Goal: Information Seeking & Learning: Learn about a topic

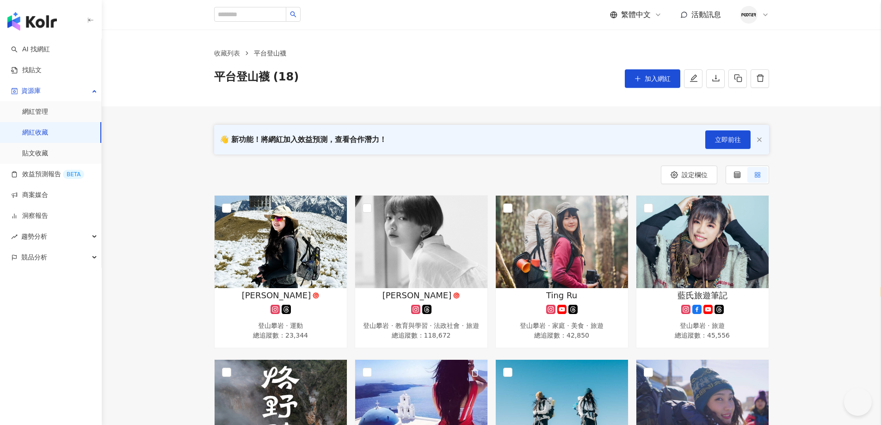
select select "*****"
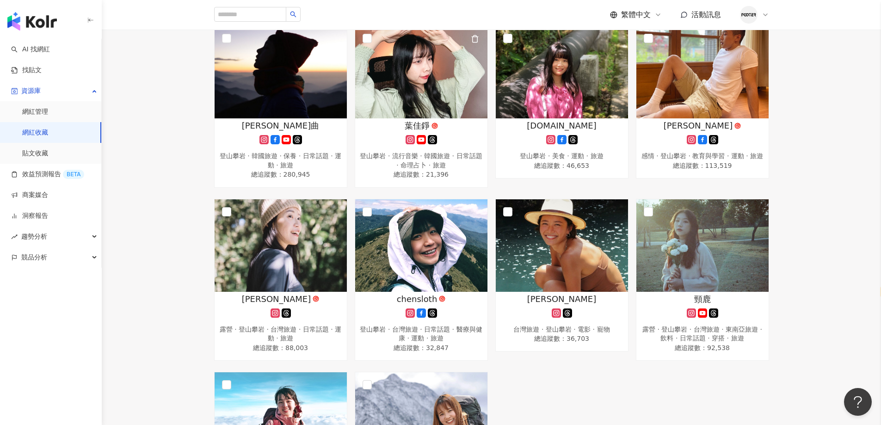
scroll to position [508, 0]
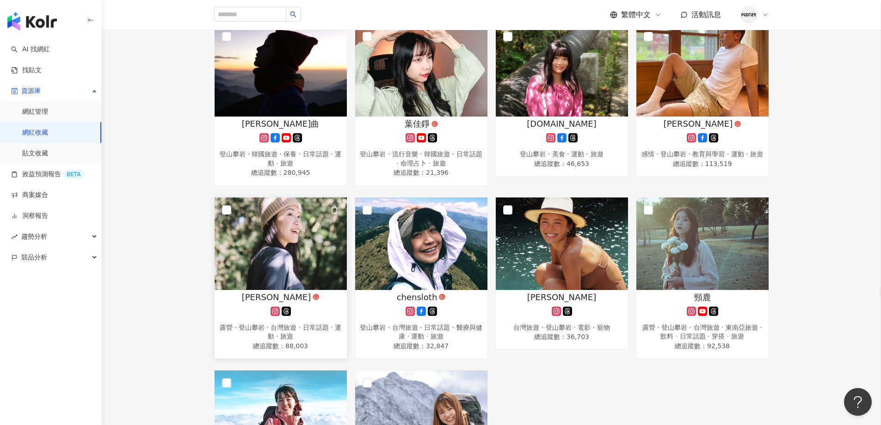
click at [283, 251] on img at bounding box center [280, 243] width 132 height 92
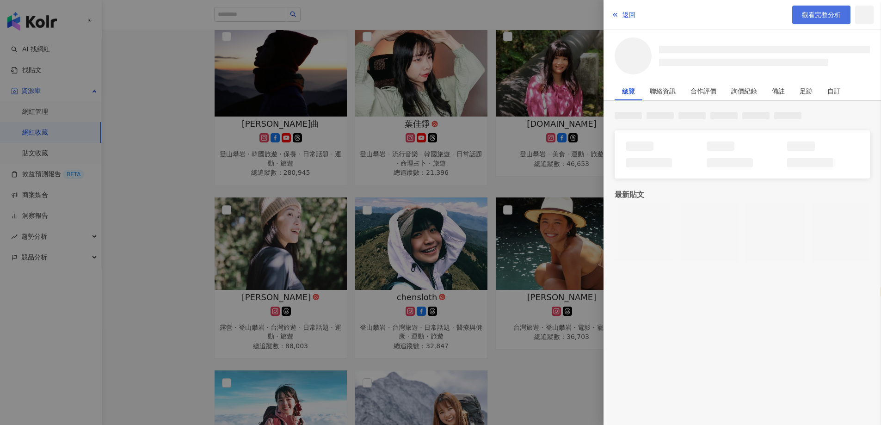
click at [809, 21] on link "觀看完整分析" at bounding box center [821, 15] width 58 height 18
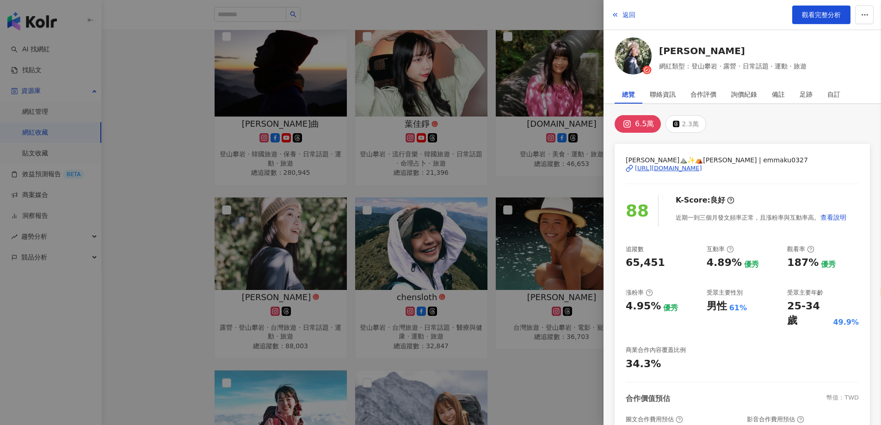
click at [170, 135] on div at bounding box center [440, 212] width 881 height 425
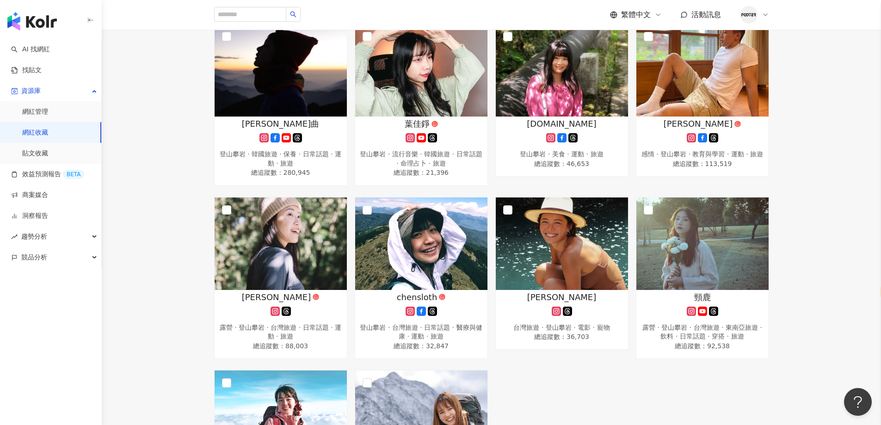
click at [29, 137] on link "網紅收藏" at bounding box center [35, 132] width 26 height 9
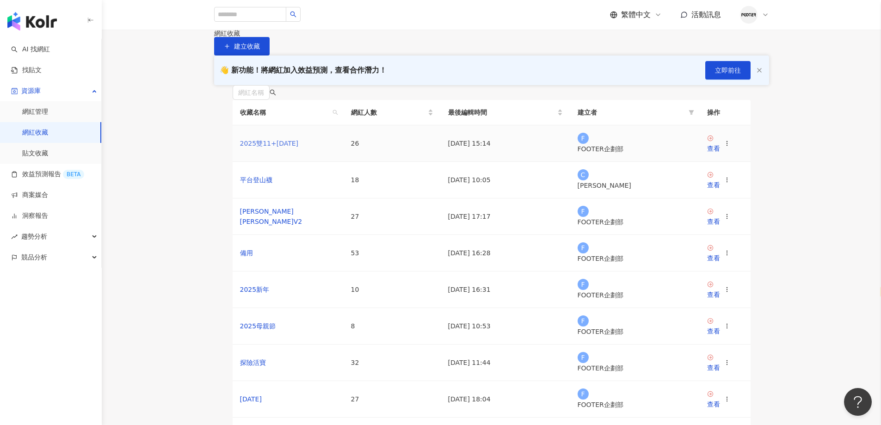
click at [262, 147] on link "2025雙11+聖誕節" at bounding box center [269, 143] width 59 height 7
click at [274, 147] on link "2025雙11+聖誕節" at bounding box center [269, 143] width 59 height 7
click at [264, 184] on link "平台登山襪" at bounding box center [256, 179] width 32 height 7
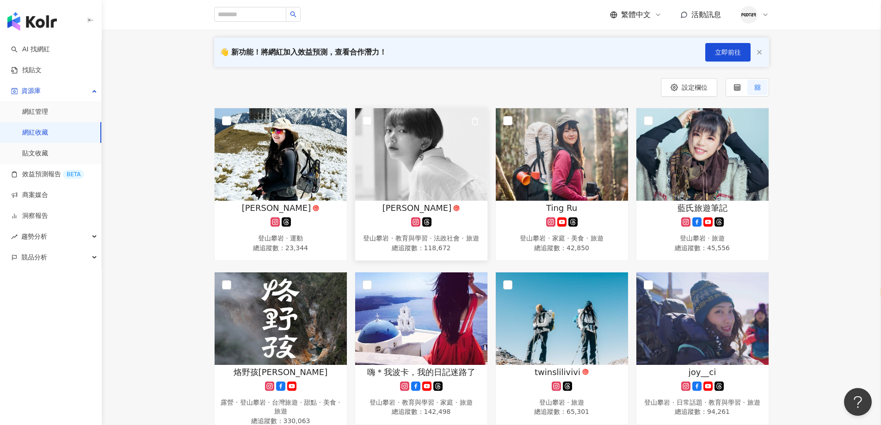
scroll to position [185, 0]
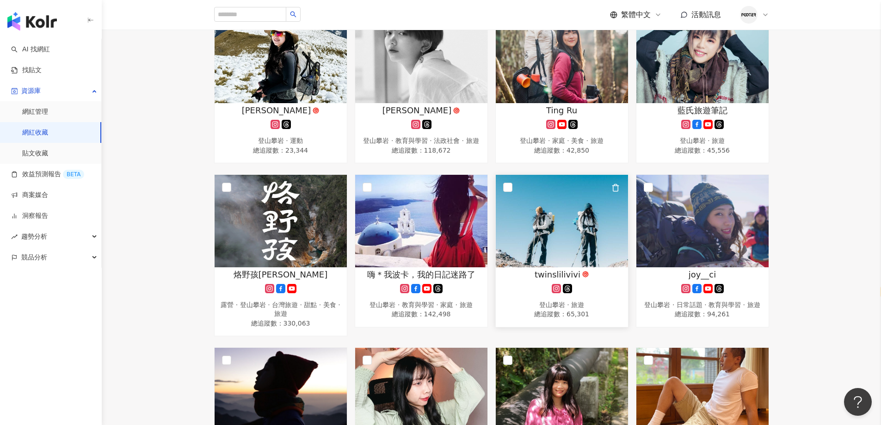
click at [562, 278] on span "twinslilivivi" at bounding box center [557, 275] width 46 height 12
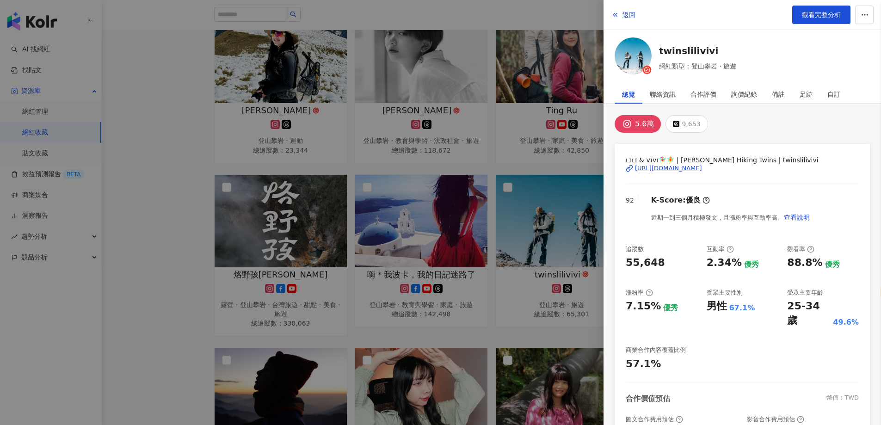
click at [696, 170] on div "https://www.instagram.com/twinslilivivi/" at bounding box center [668, 168] width 67 height 8
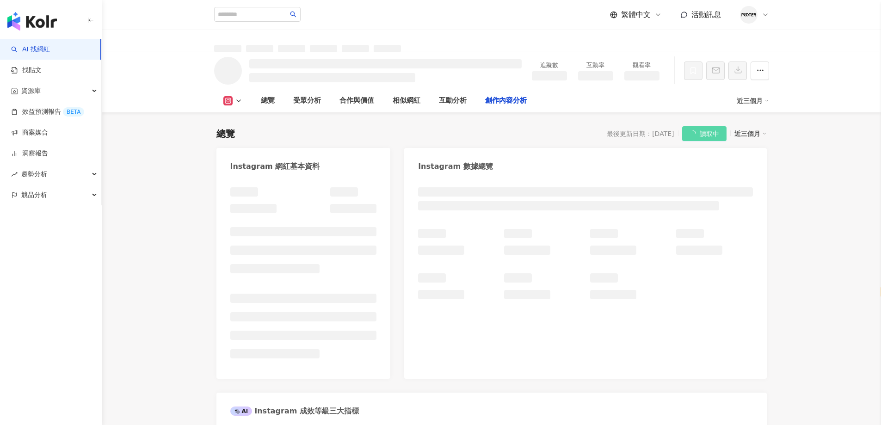
select select "*****"
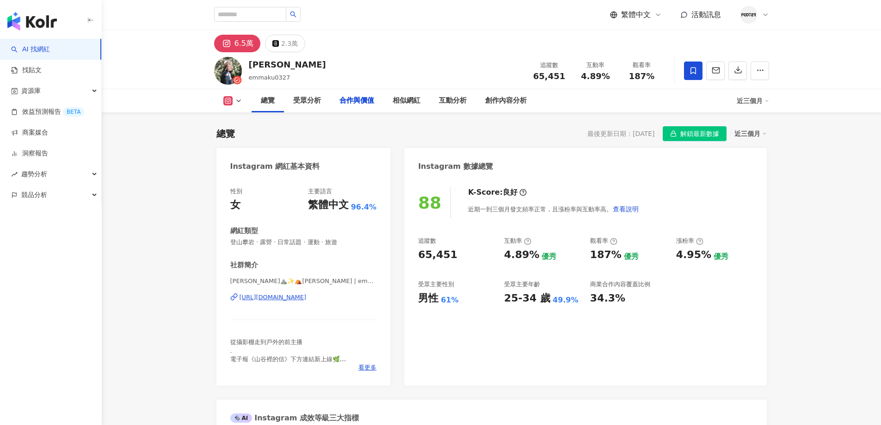
select select "*****"
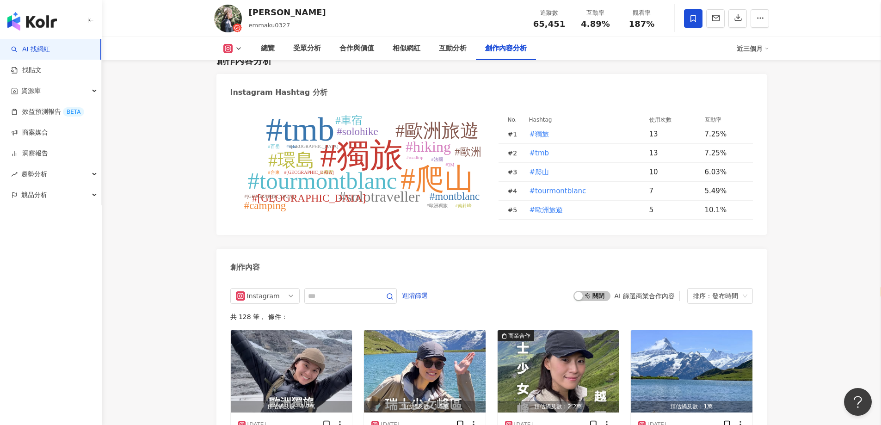
scroll to position [2727, 0]
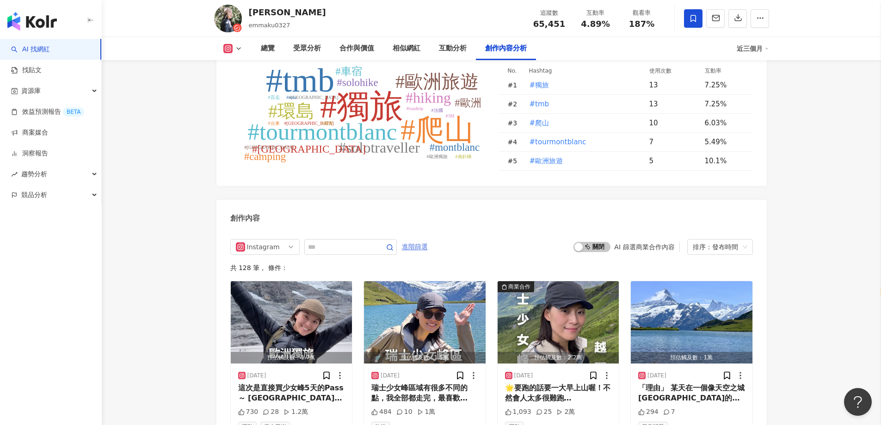
click at [428, 239] on span "進階篩選" at bounding box center [415, 246] width 26 height 15
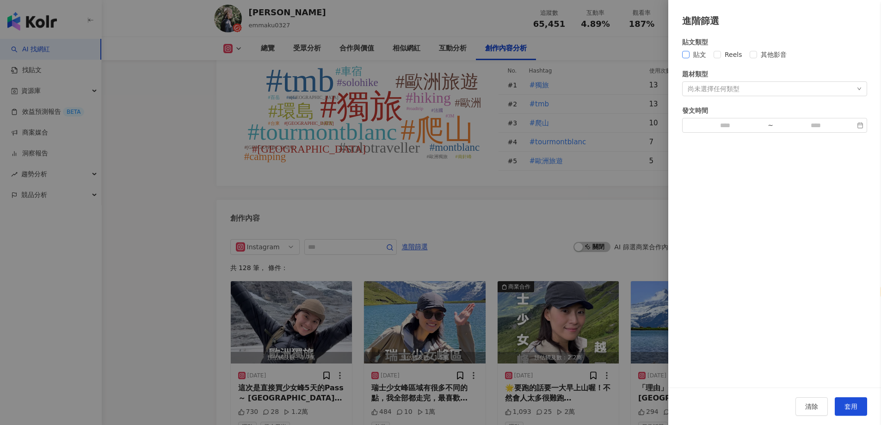
click at [694, 57] on span "貼文" at bounding box center [699, 54] width 20 height 10
click at [851, 407] on span "套用" at bounding box center [850, 406] width 13 height 7
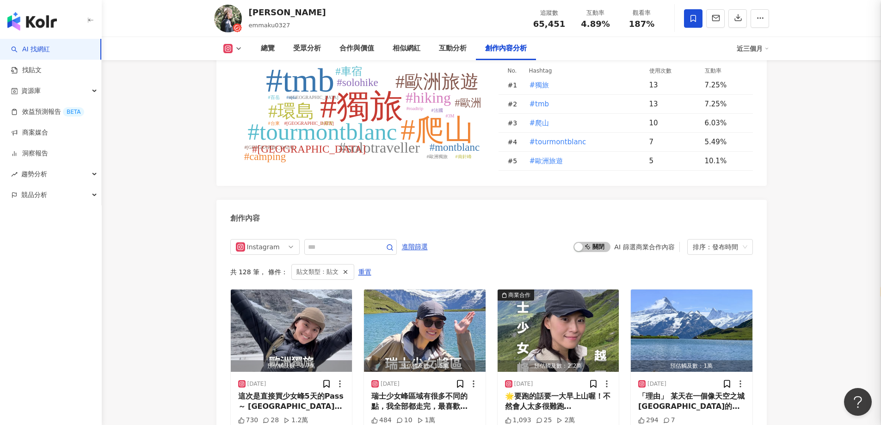
scroll to position [2843, 0]
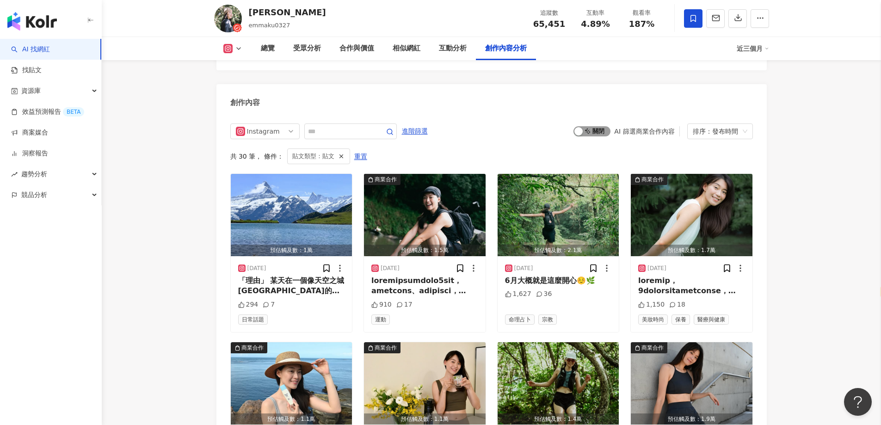
click at [581, 127] on div "button" at bounding box center [578, 131] width 8 height 8
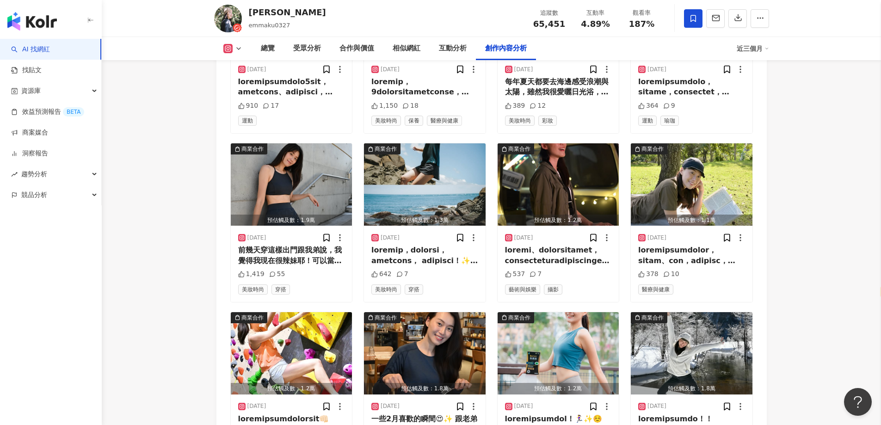
scroll to position [3120, 0]
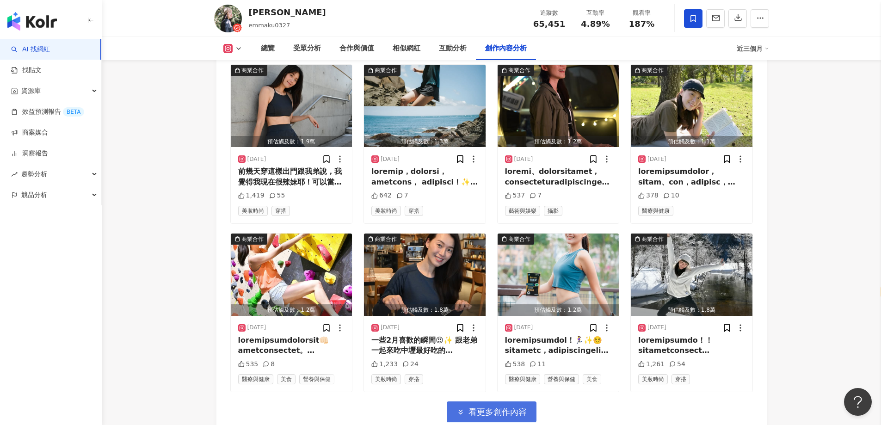
click at [501, 401] on button "看更多創作內容" at bounding box center [492, 411] width 90 height 21
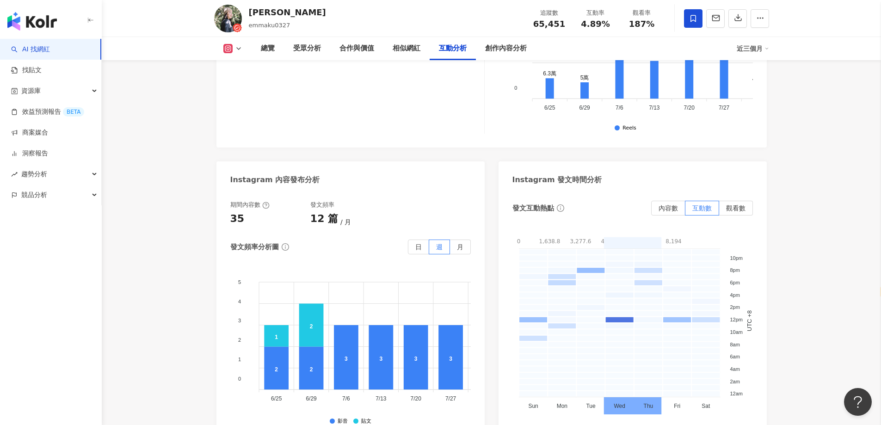
scroll to position [2054, 0]
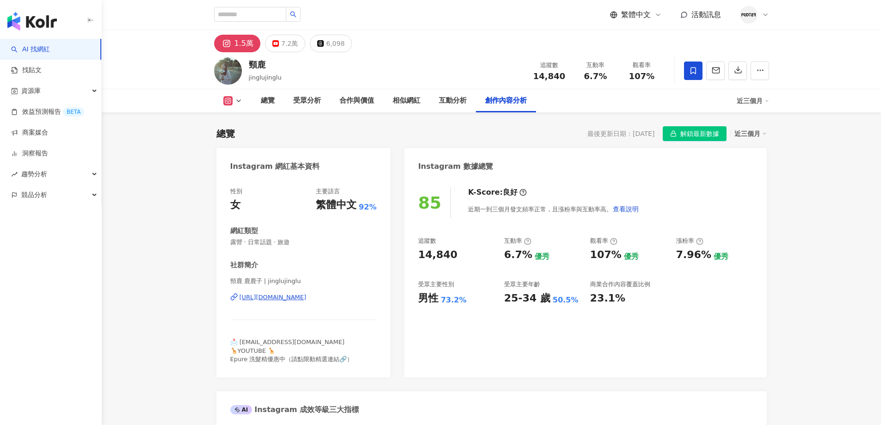
select select "*****"
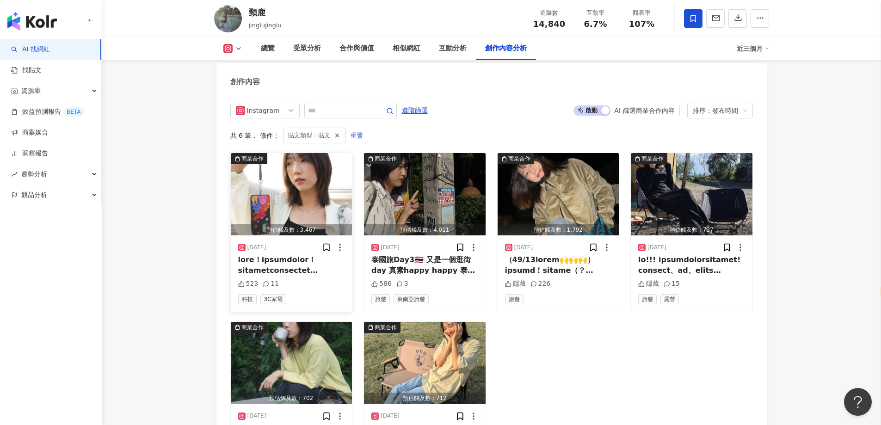
click at [309, 264] on div at bounding box center [291, 265] width 107 height 21
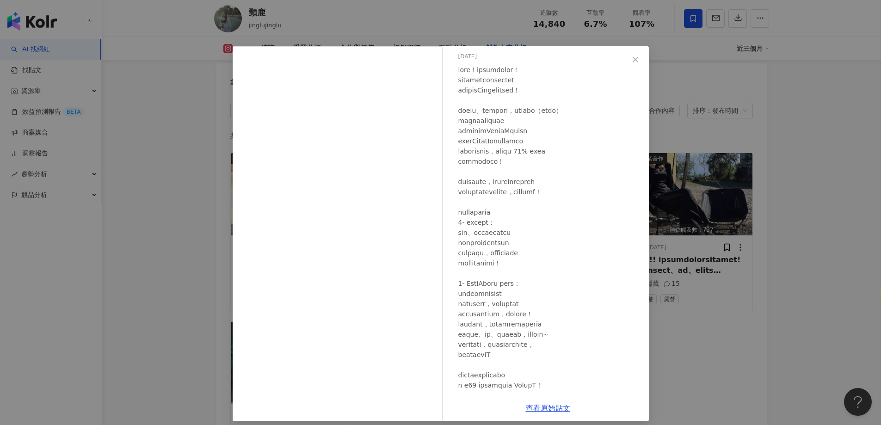
scroll to position [61, 0]
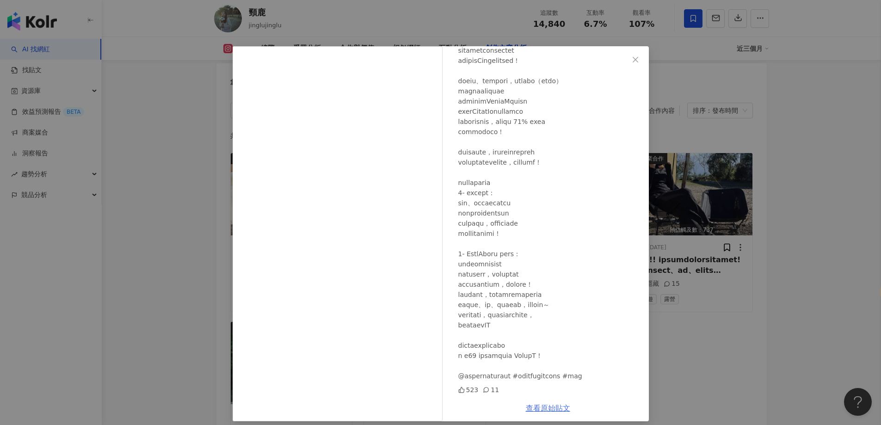
click at [550, 410] on link "查看原始貼文" at bounding box center [548, 408] width 44 height 9
click at [631, 62] on icon "close" at bounding box center [634, 59] width 7 height 7
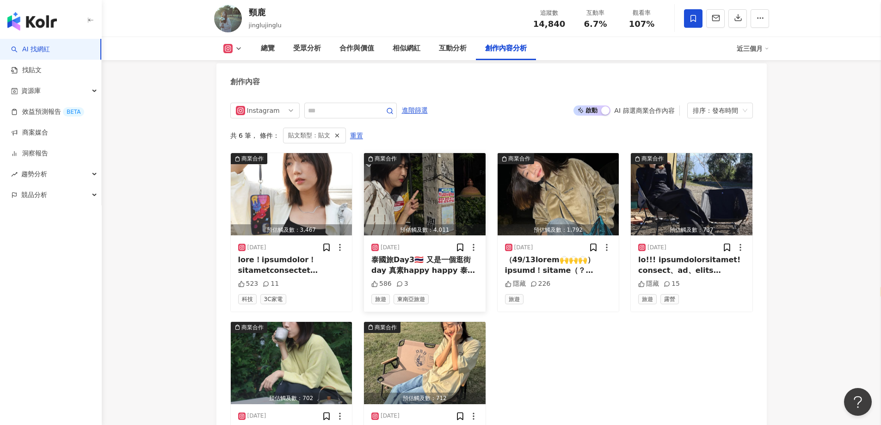
click at [435, 216] on img "button" at bounding box center [425, 194] width 122 height 82
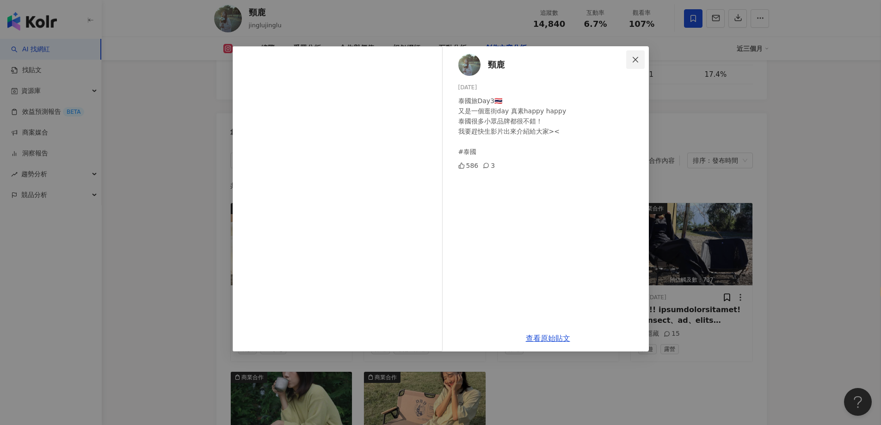
scroll to position [2696, 0]
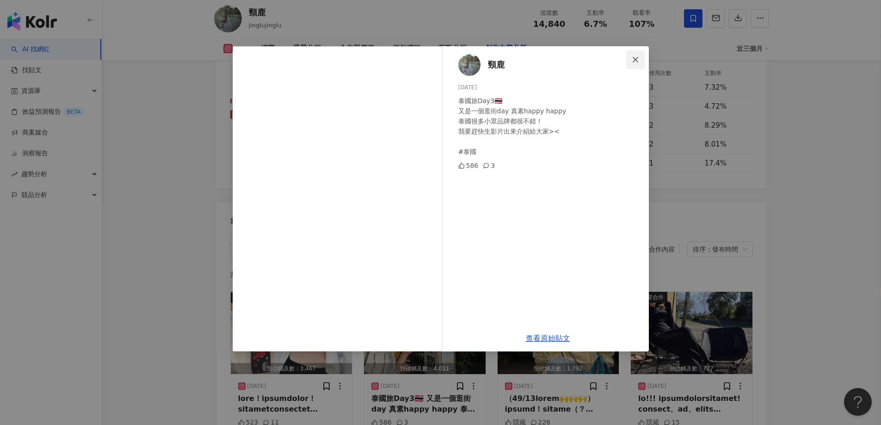
click at [631, 57] on icon "close" at bounding box center [634, 59] width 7 height 7
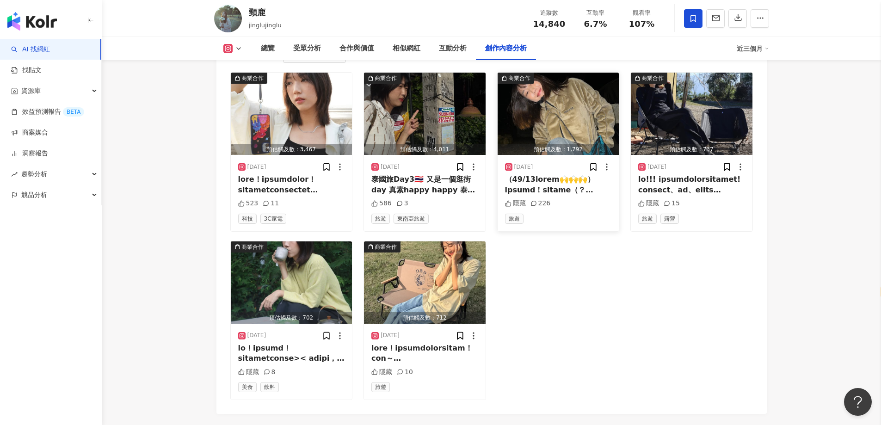
scroll to position [2911, 0]
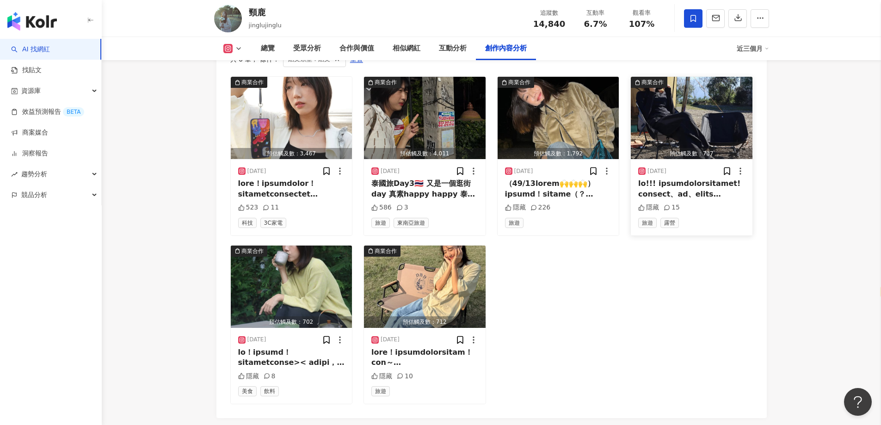
click at [686, 194] on div at bounding box center [691, 188] width 107 height 21
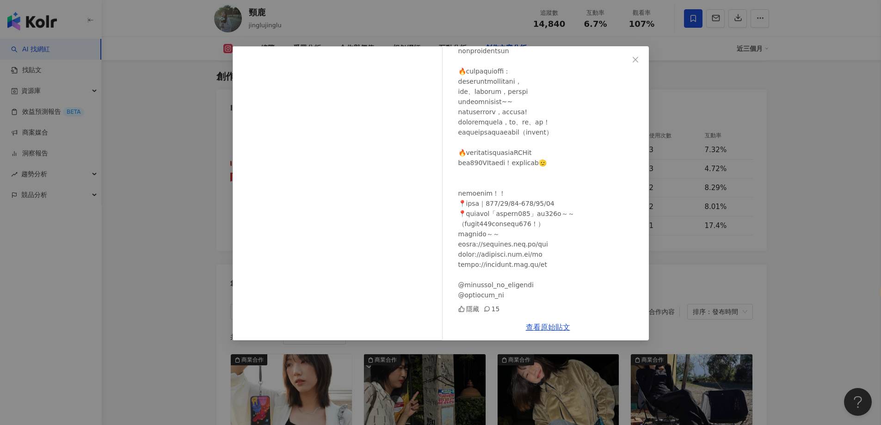
scroll to position [2818, 0]
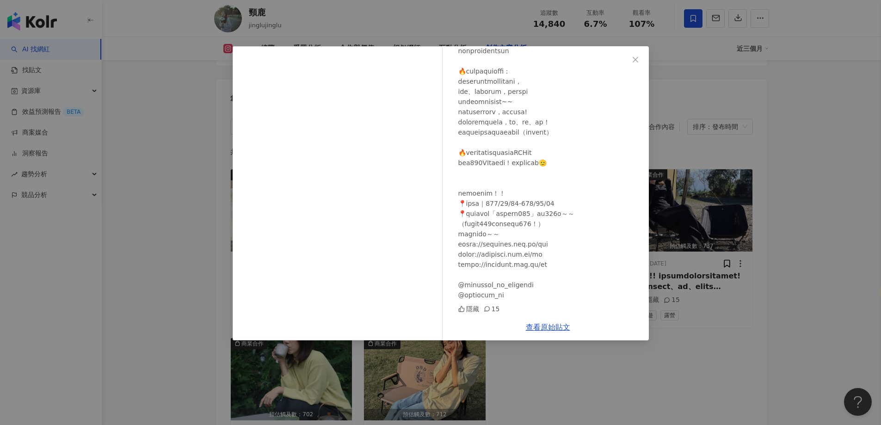
click at [605, 368] on div "頸鹿 2024/12/6 隱藏 15 查看原始貼文" at bounding box center [440, 212] width 881 height 425
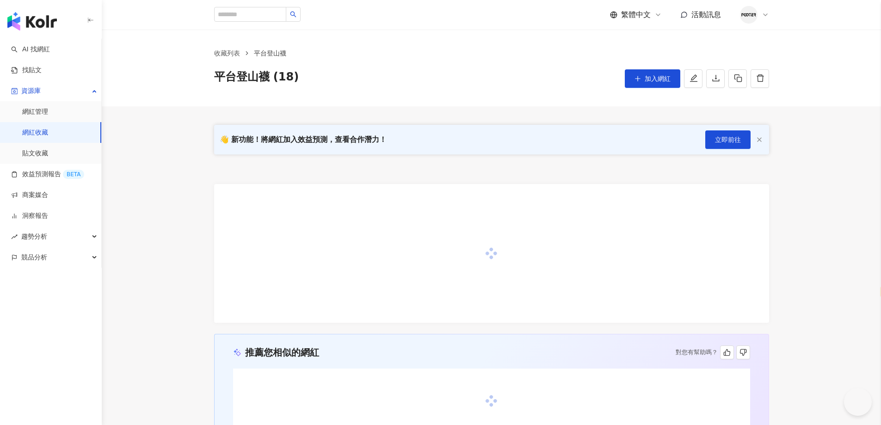
select select "*****"
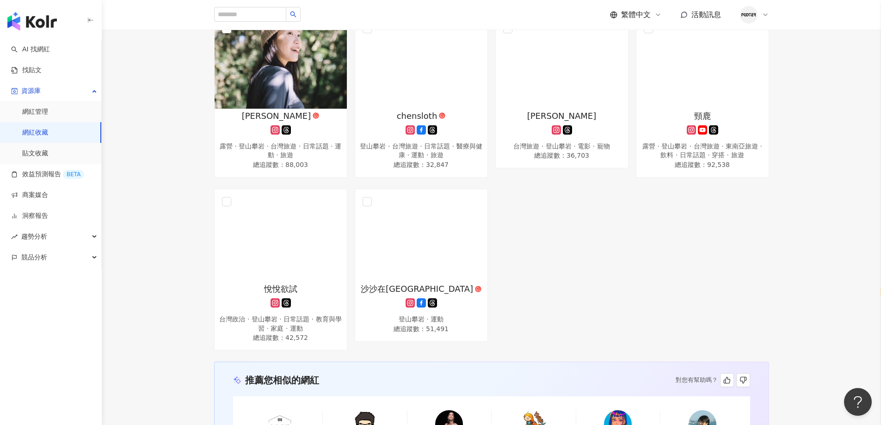
scroll to position [693, 0]
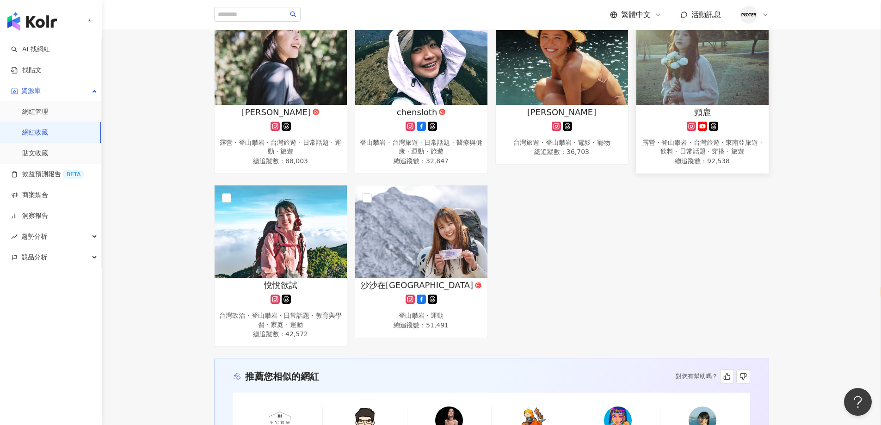
click at [714, 111] on link "頸鹿 露營 · 登山攀岩 · 台灣旅遊 · 東南亞旅遊 · 飲料 · 日常話題 · 穿搭 · 旅遊 總追蹤數 ： 92,538" at bounding box center [702, 93] width 133 height 162
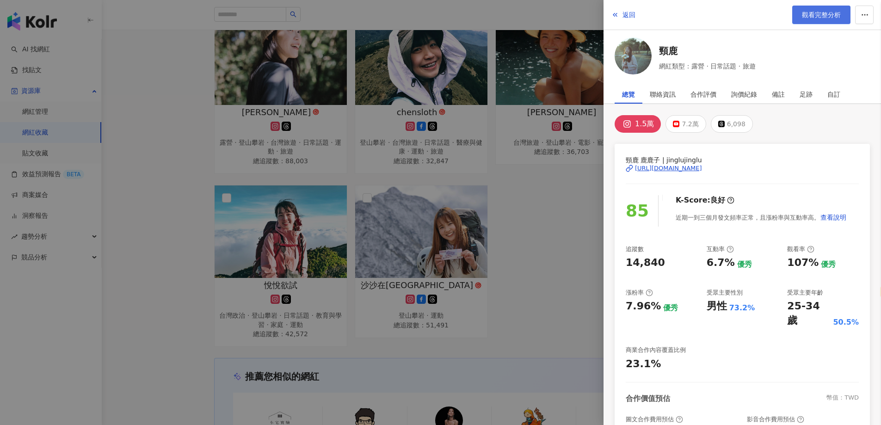
click at [802, 11] on span "觀看完整分析" at bounding box center [821, 14] width 39 height 7
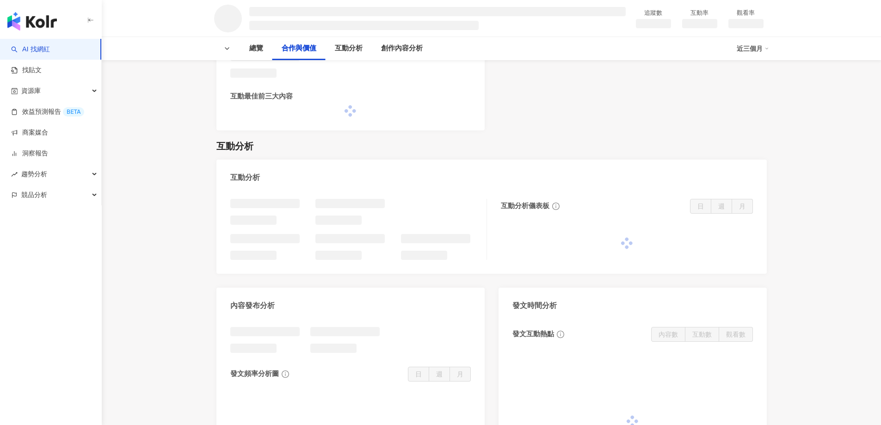
select select "*****"
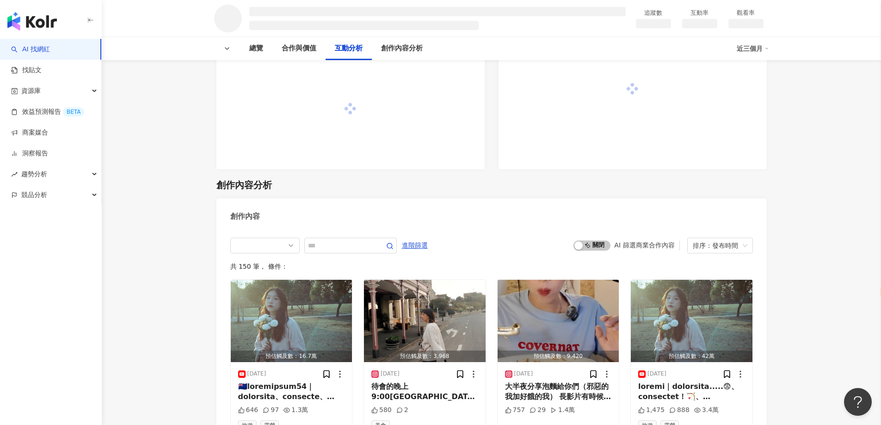
scroll to position [1063, 0]
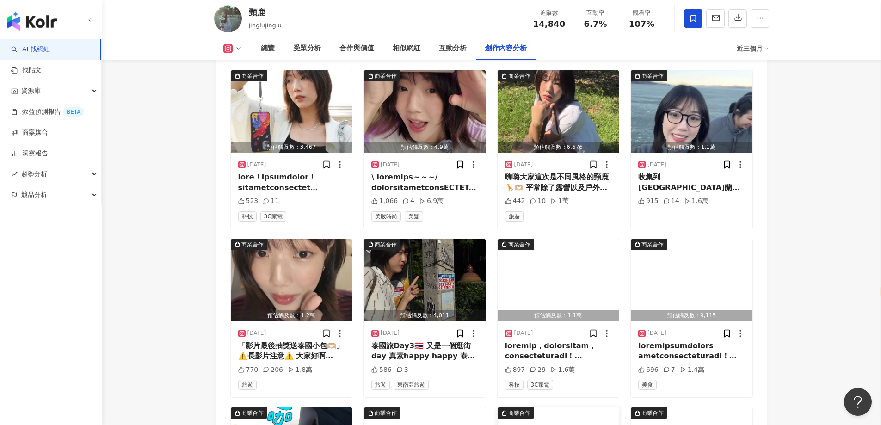
scroll to position [2834, 0]
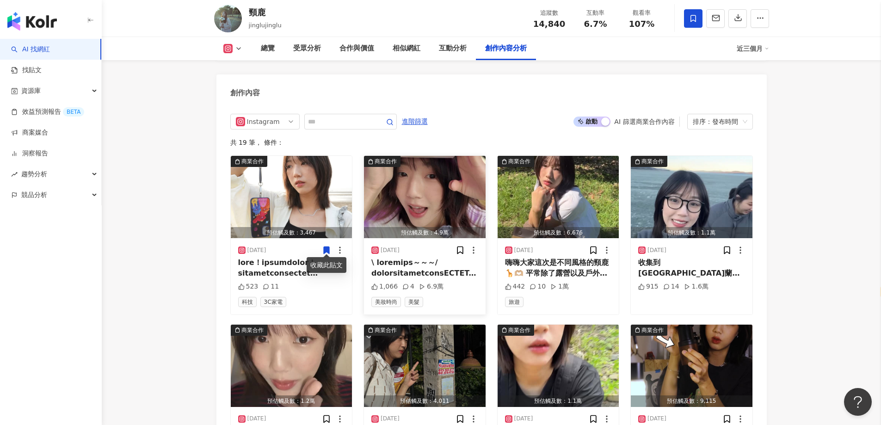
click at [453, 261] on div at bounding box center [424, 267] width 107 height 21
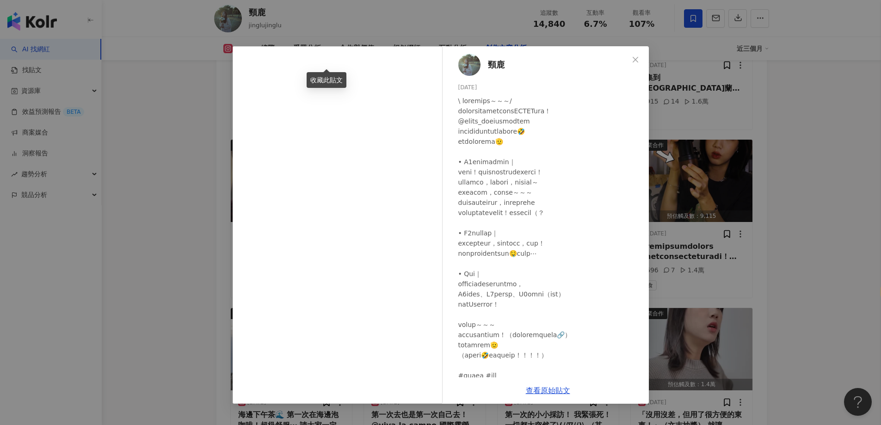
scroll to position [27, 0]
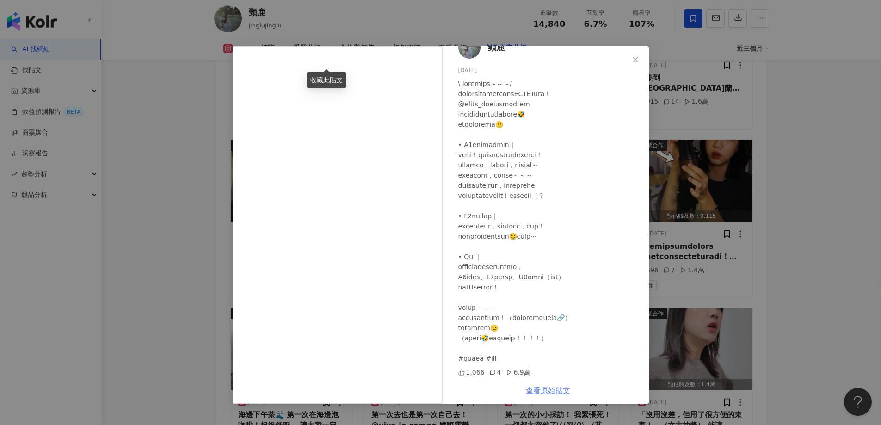
click at [558, 392] on link "查看原始貼文" at bounding box center [548, 390] width 44 height 9
click at [174, 103] on div "頸鹿 [DATE] 1,066 4 6.9萬 查看原始貼文" at bounding box center [440, 212] width 881 height 425
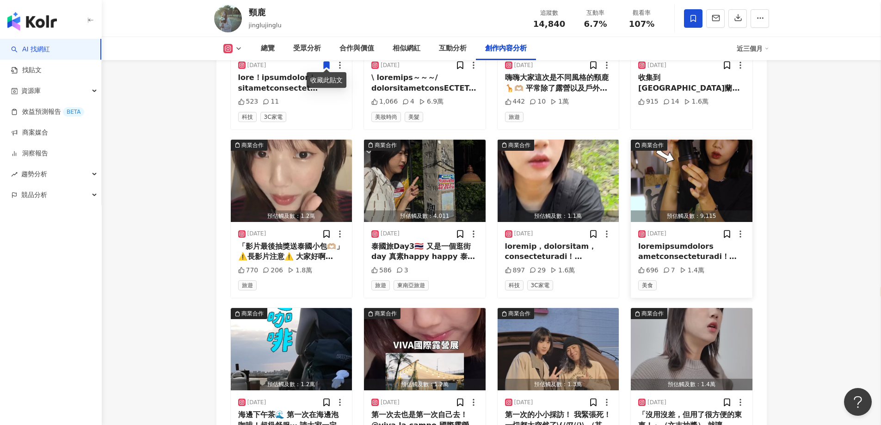
click at [666, 210] on div "預估觸及數：9,115" at bounding box center [692, 216] width 122 height 12
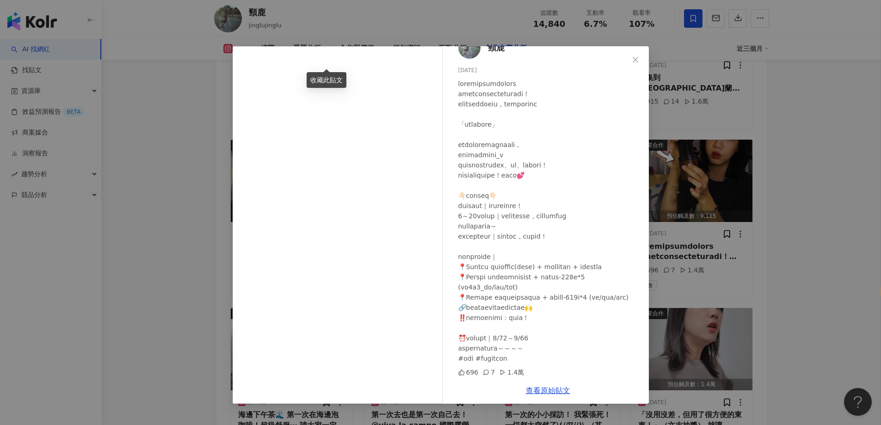
scroll to position [3157, 0]
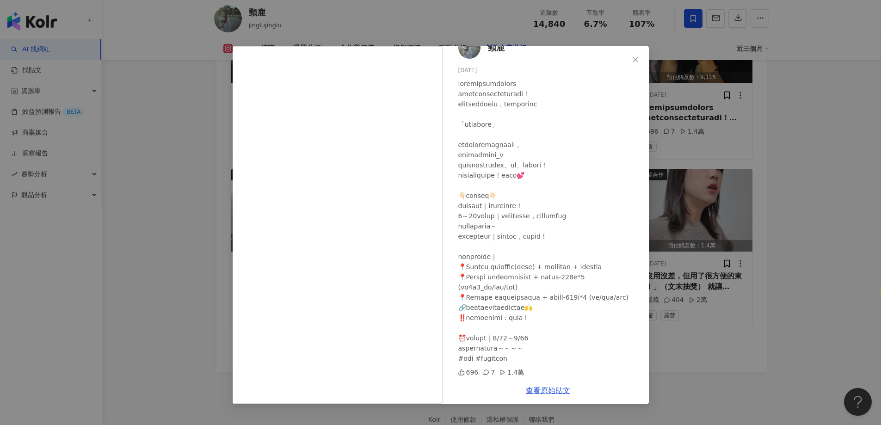
click at [830, 211] on div "頸鹿 [DATE] 696 7 1.4萬 查看原始貼文" at bounding box center [440, 212] width 881 height 425
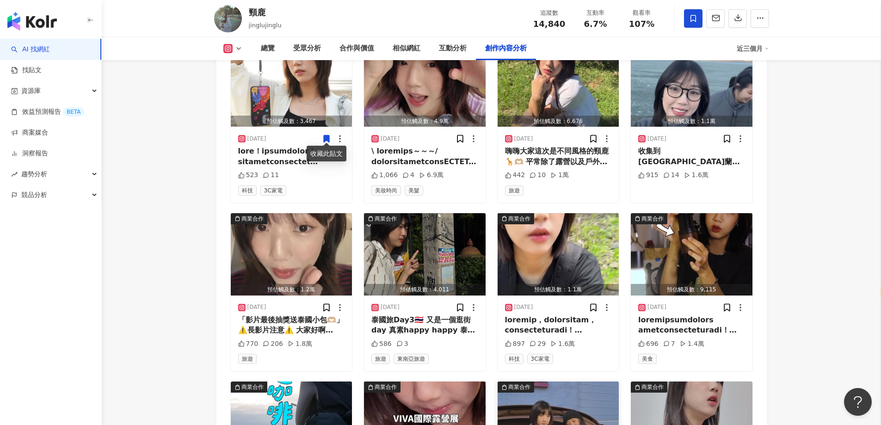
scroll to position [2926, 0]
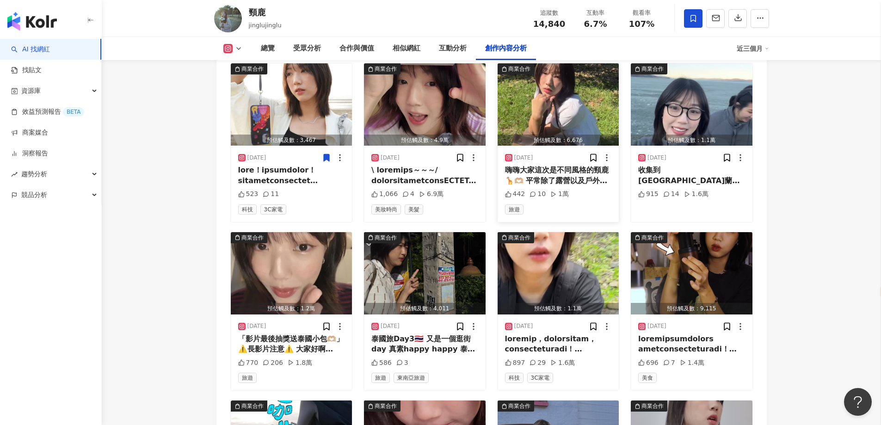
click at [534, 175] on div "嗨嗨大家這次是不同風格的頸鹿🦒🫶🏼 平常除了露營以及戶外活動， 私底下的偶也是個愛打扮的女鹿（？ 這次與CHARLES&KEITH一起玩穿搭！ ·Calla大…" at bounding box center [558, 175] width 107 height 21
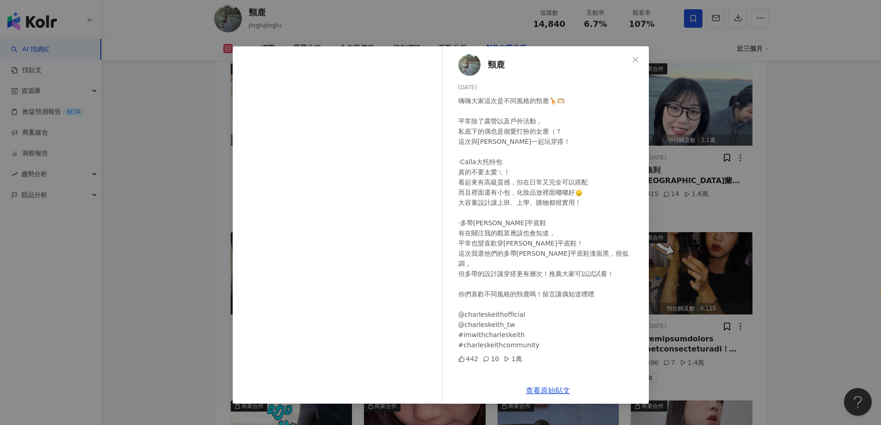
scroll to position [3018, 0]
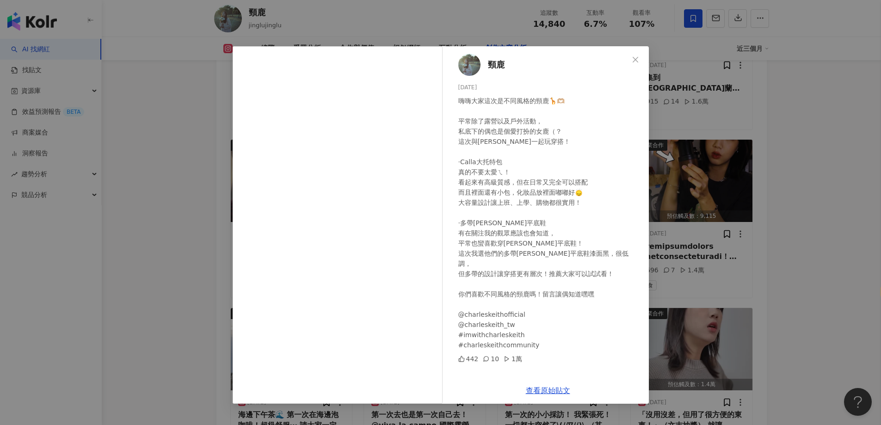
drag, startPoint x: 783, startPoint y: 150, endPoint x: 769, endPoint y: 161, distance: 17.4
click at [784, 150] on div "頸鹿 2025/8/22 嗨嗨大家這次是不同風格的頸鹿🦒🫶🏼 平常除了露營以及戶外活動， 私底下的偶也是個愛打扮的女鹿（？ 這次與CHARLES&KEITH一…" at bounding box center [440, 212] width 881 height 425
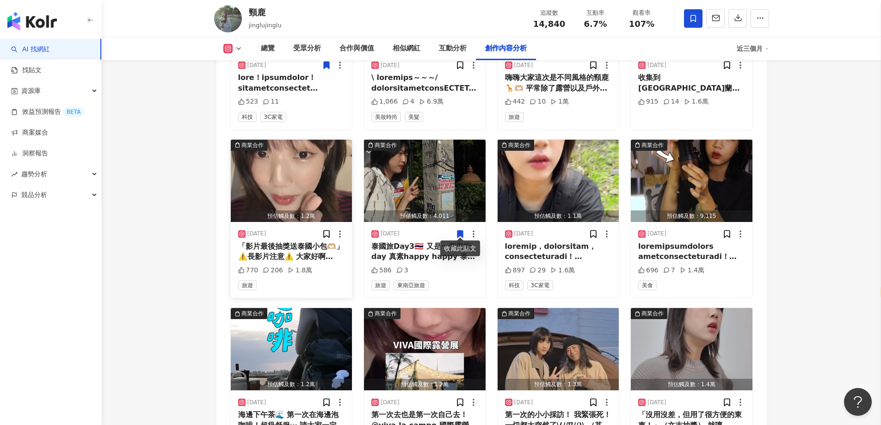
click at [294, 241] on div "「影片最後抽獎送泰國小包🫶🏼」 ⚠️長影片注意⚠️ 大家好啊今天來分享我這次去泰國發現的品牌們🫡 我在介紹的時候都後悔怎麼買這麼少⋯ 品牌清單列在這邊！ ｜C…" at bounding box center [291, 251] width 107 height 21
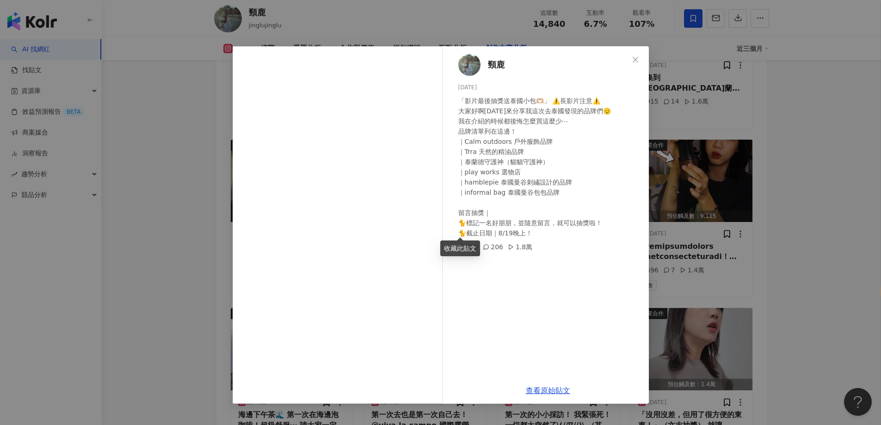
click at [721, 190] on div "頸鹿 2025/8/2 「影片最後抽獎送泰國小包🫶🏼」 ⚠️長影片注意⚠️ 大家好啊今天來分享我這次去泰國發現的品牌們🫡 我在介紹的時候都後悔怎麼買這麼少⋯ …" at bounding box center [440, 212] width 881 height 425
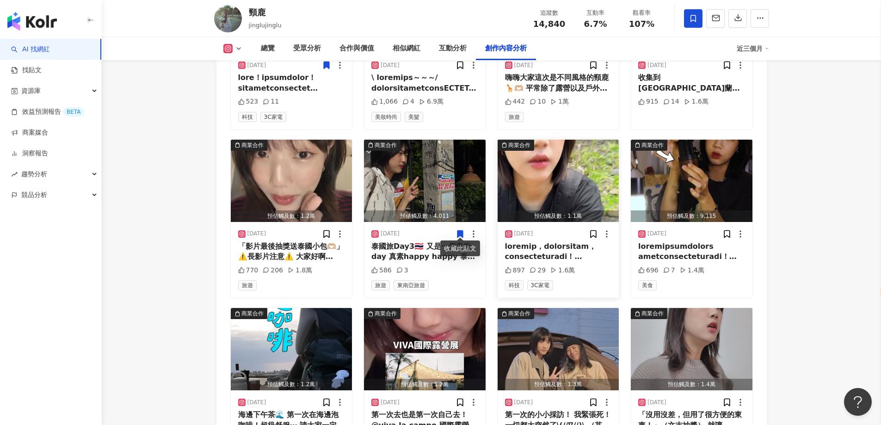
click at [551, 205] on img "button" at bounding box center [558, 181] width 122 height 82
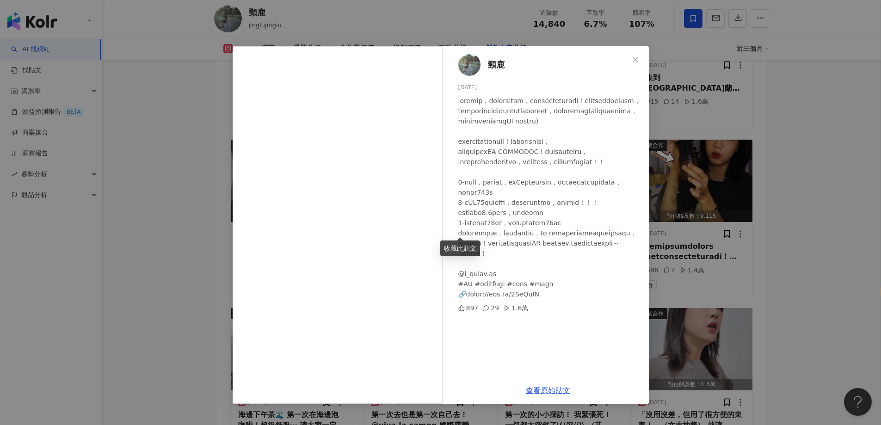
scroll to position [7, 0]
click at [808, 242] on div "頸鹿 2025/6/3 897 29 1.6萬 查看原始貼文" at bounding box center [440, 212] width 881 height 425
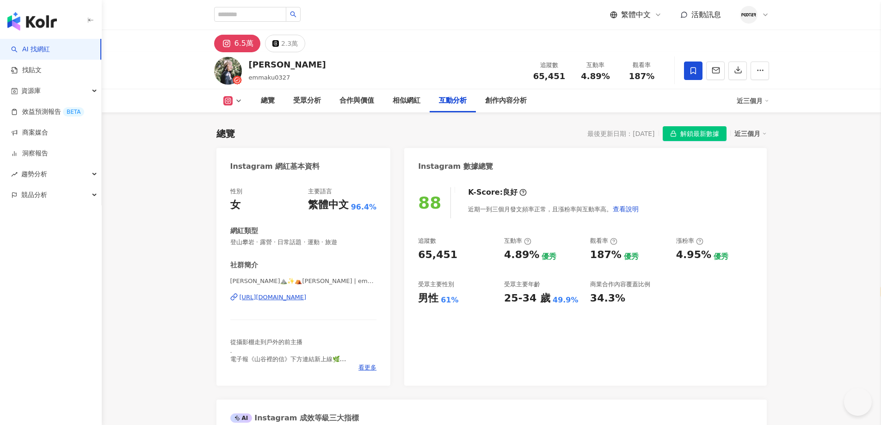
select select "*****"
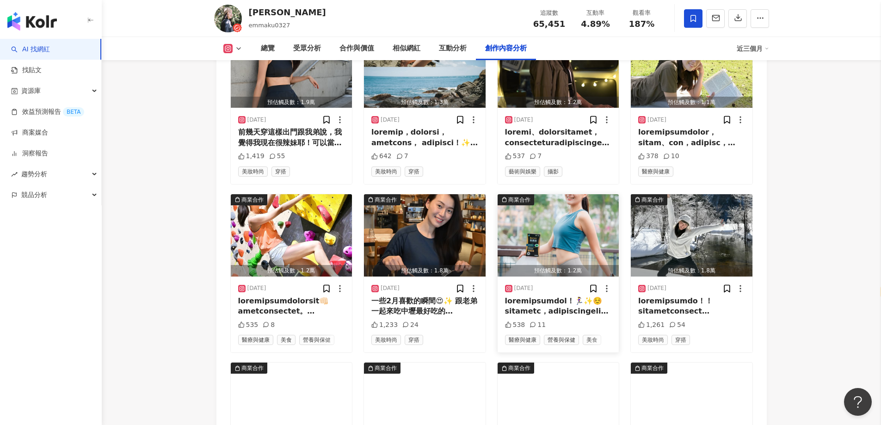
scroll to position [3256, 0]
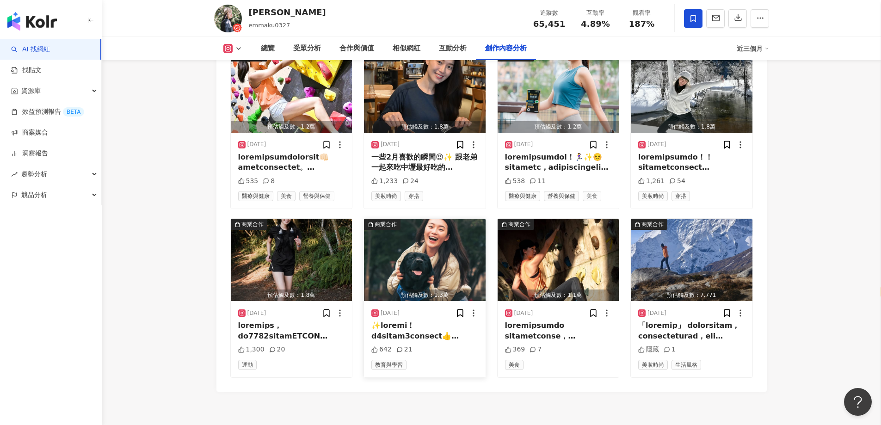
scroll to position [3348, 0]
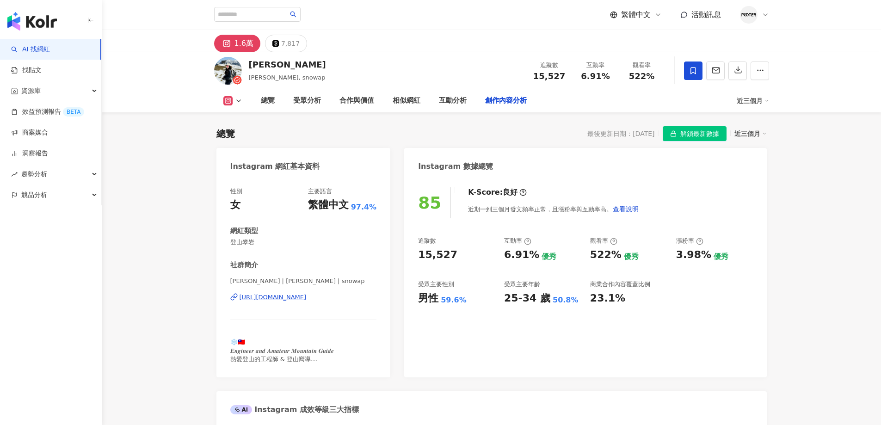
select select "*****"
